Goal: Task Accomplishment & Management: Use online tool/utility

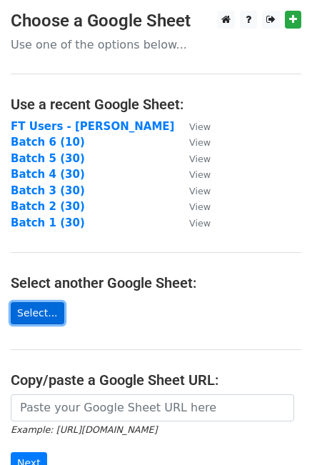
click at [42, 314] on link "Select..." at bounding box center [38, 313] width 54 height 22
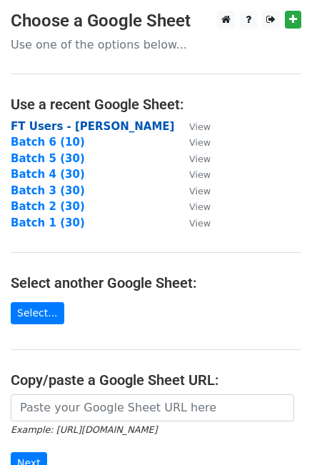
click at [59, 128] on strong "FT Users - [PERSON_NAME]" at bounding box center [93, 126] width 164 height 13
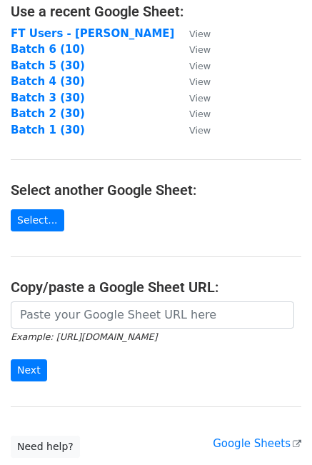
scroll to position [198, 0]
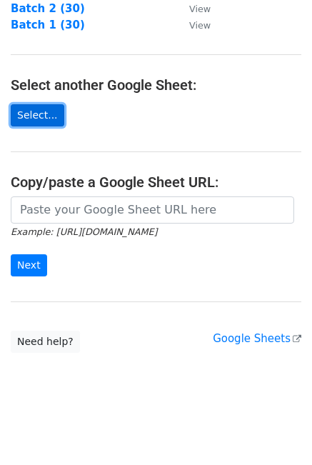
click at [40, 114] on link "Select..." at bounding box center [38, 115] width 54 height 22
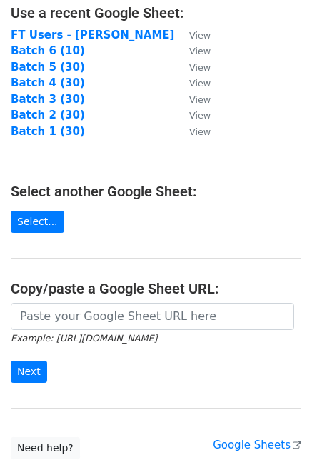
scroll to position [55, 0]
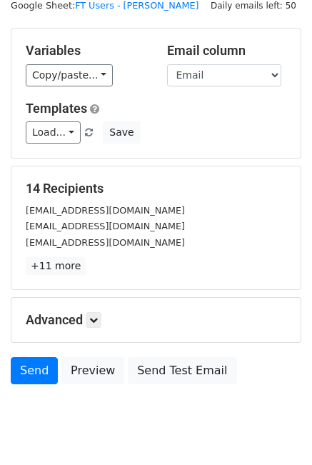
scroll to position [89, 0]
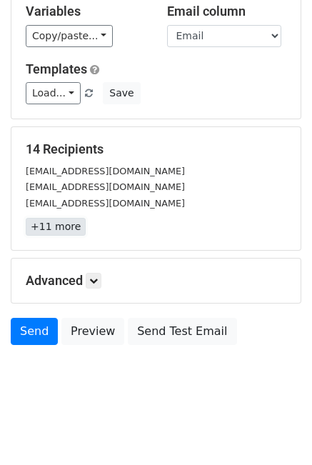
click at [63, 229] on link "+11 more" at bounding box center [56, 227] width 60 height 18
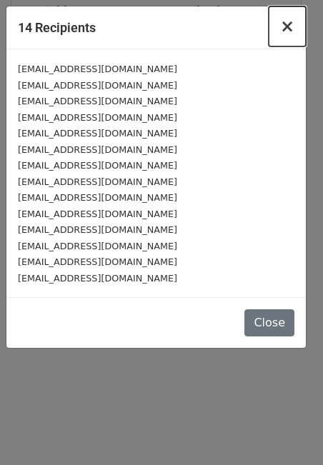
click at [292, 23] on span "×" at bounding box center [287, 26] width 14 height 20
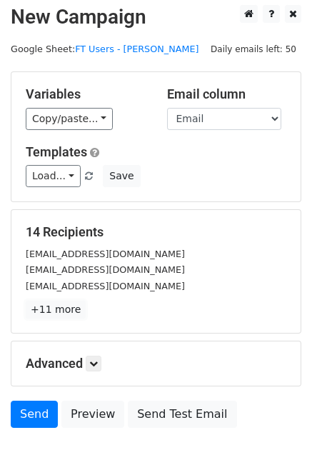
scroll to position [0, 0]
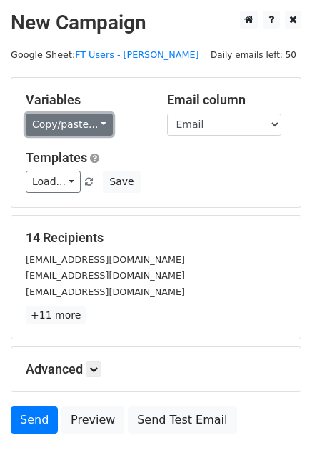
click at [76, 127] on link "Copy/paste..." at bounding box center [69, 125] width 87 height 22
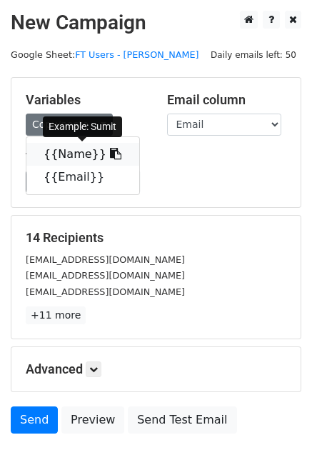
click at [70, 156] on link "{{Name}}" at bounding box center [82, 154] width 113 height 23
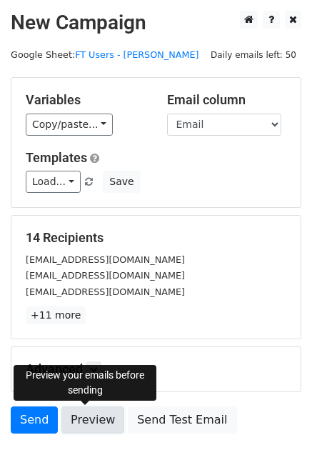
click at [91, 425] on link "Preview" at bounding box center [92, 419] width 63 height 27
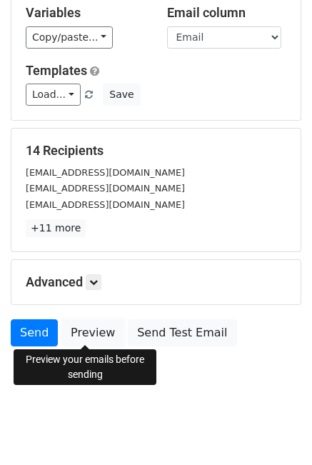
scroll to position [89, 0]
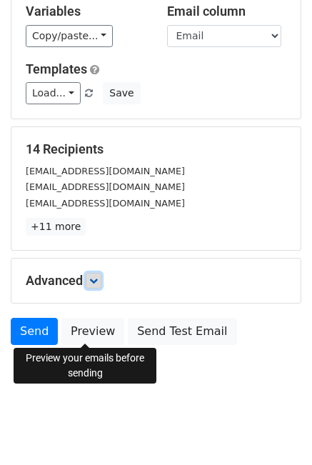
click at [96, 279] on icon at bounding box center [93, 280] width 9 height 9
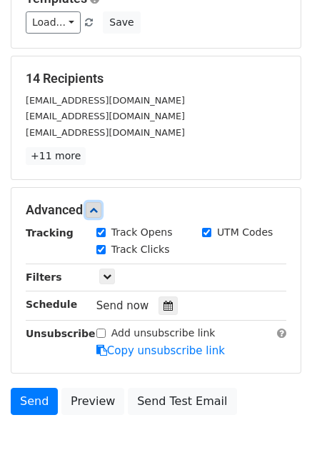
scroll to position [160, 0]
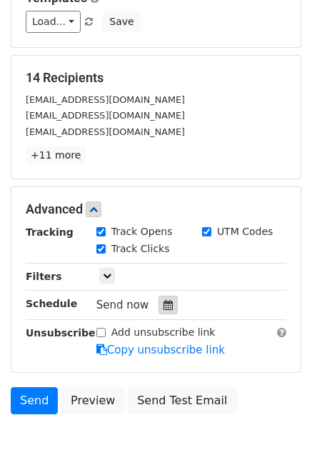
click at [164, 304] on icon at bounding box center [168, 305] width 9 height 10
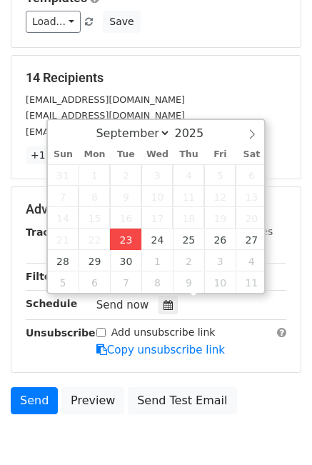
type input "[DATE] 13:07"
type input "01"
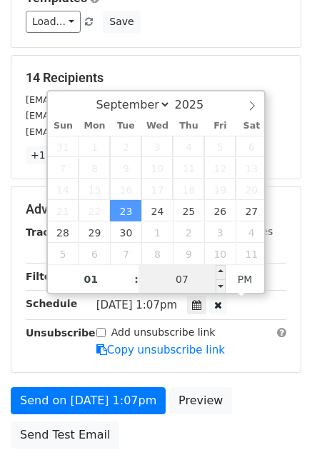
click at [184, 277] on input "07" at bounding box center [182, 279] width 87 height 29
type input "45"
type input "[DATE] 13:45"
click at [303, 303] on main "New Campaign Daily emails left: 50 Google Sheet: FT Users - [PERSON_NAME] Varia…" at bounding box center [156, 153] width 312 height 605
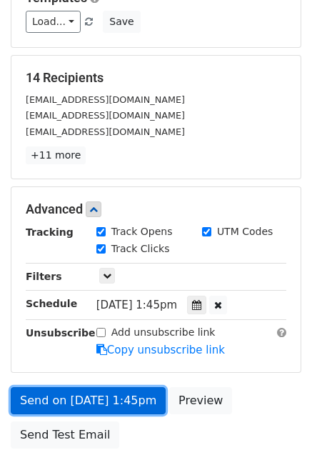
click at [74, 397] on link "Send on [DATE] 1:45pm" at bounding box center [88, 400] width 155 height 27
